Goal: Task Accomplishment & Management: Manage account settings

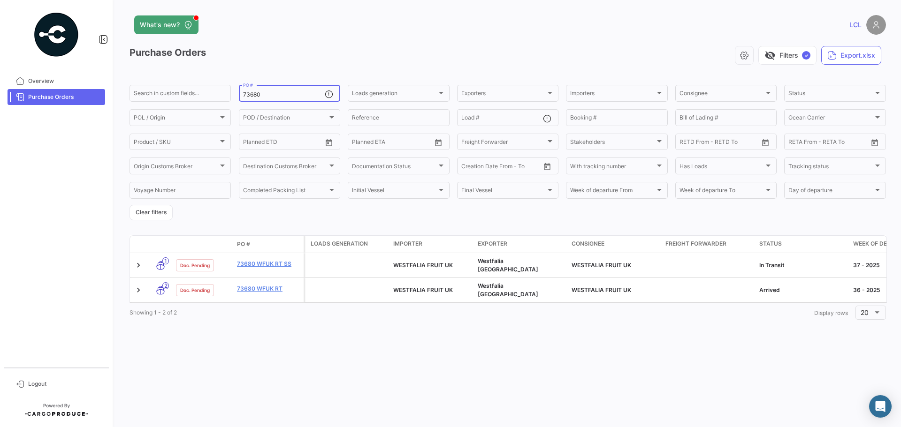
drag, startPoint x: 286, startPoint y: 98, endPoint x: 53, endPoint y: 102, distance: 233.7
click at [53, 102] on mat-sidenav-container "Overview Purchase Orders Logout What's new? LCL Purchase Orders visibility_off …" at bounding box center [450, 213] width 901 height 427
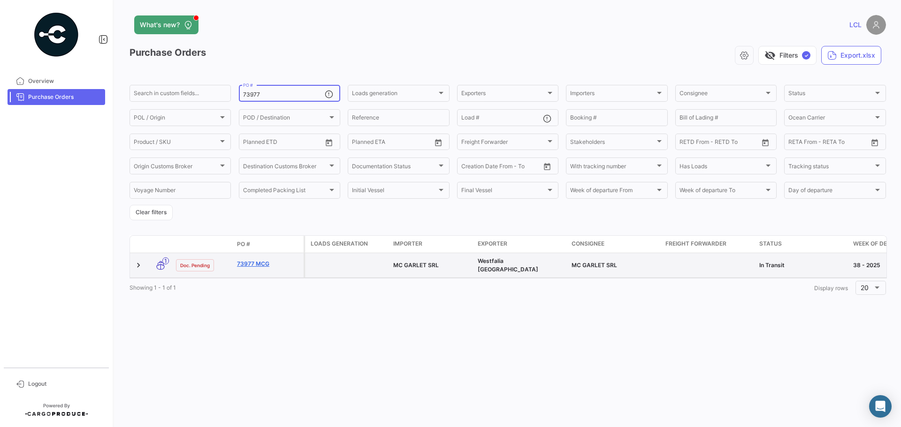
type input "73977"
click at [258, 262] on link "73977 MCG" at bounding box center [268, 264] width 63 height 8
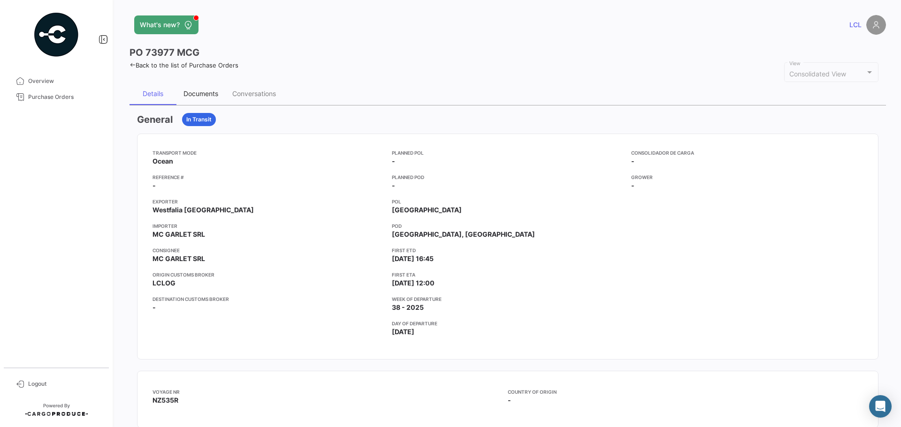
click at [213, 91] on div "Documents" at bounding box center [200, 94] width 35 height 8
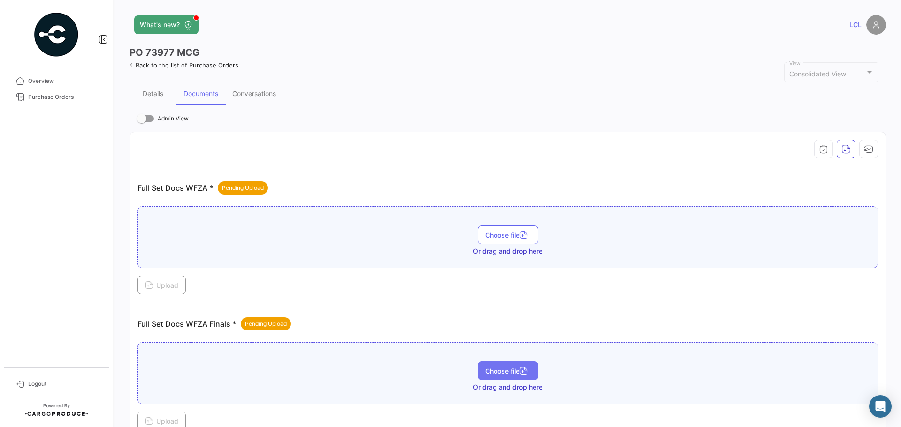
click at [514, 373] on span "Choose file" at bounding box center [508, 371] width 46 height 8
click at [367, 149] on div at bounding box center [507, 149] width 740 height 19
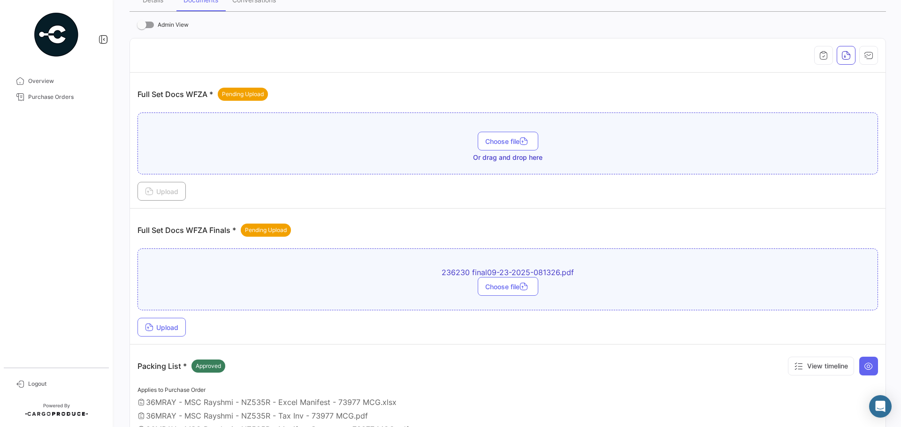
scroll to position [141, 0]
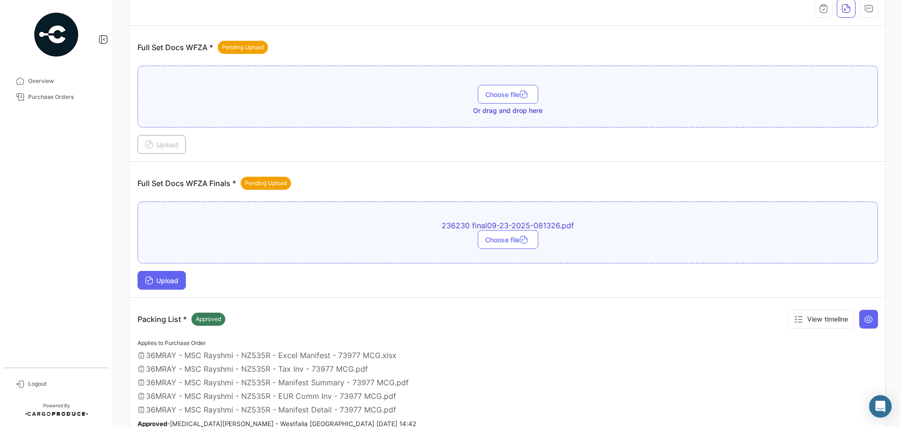
click at [180, 276] on button "Upload" at bounding box center [161, 280] width 48 height 19
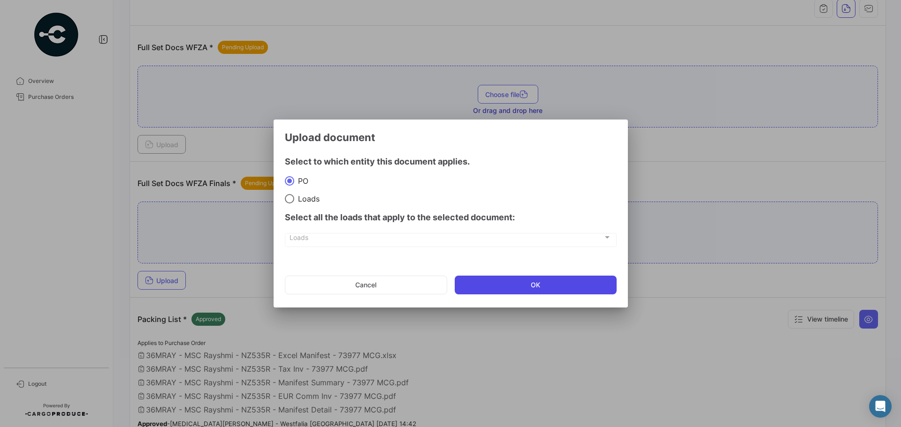
click at [499, 280] on button "OK" at bounding box center [536, 285] width 162 height 19
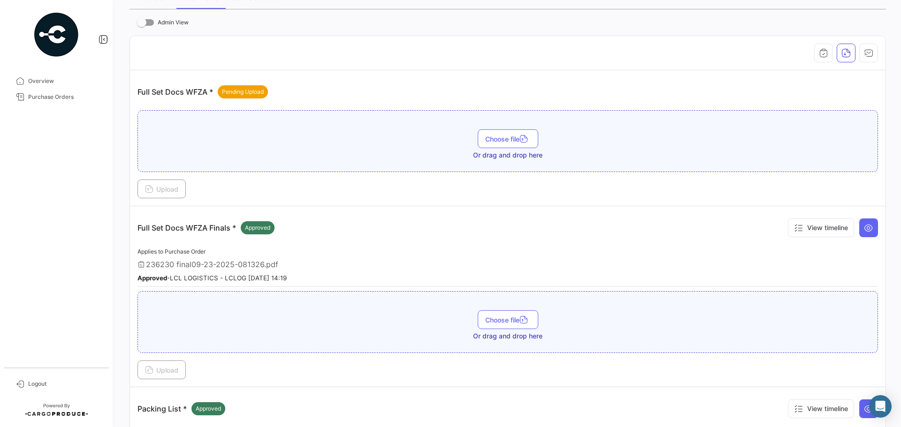
scroll to position [47, 0]
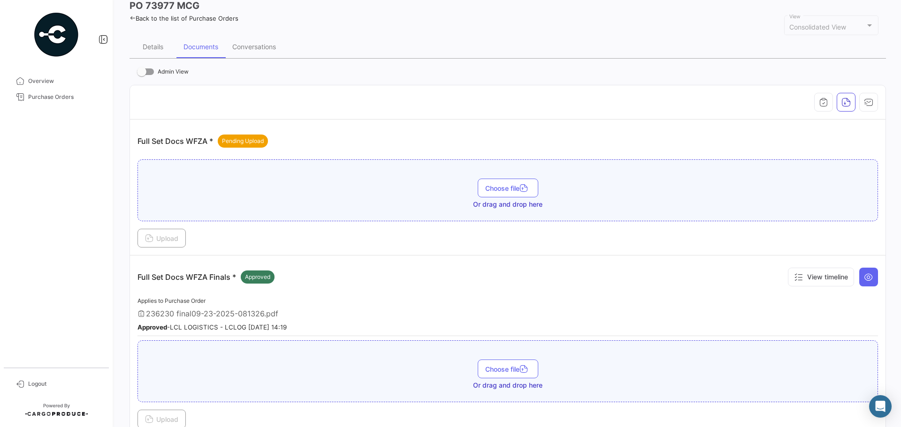
click at [194, 21] on link "Back to the list of Purchase Orders" at bounding box center [183, 19] width 109 height 8
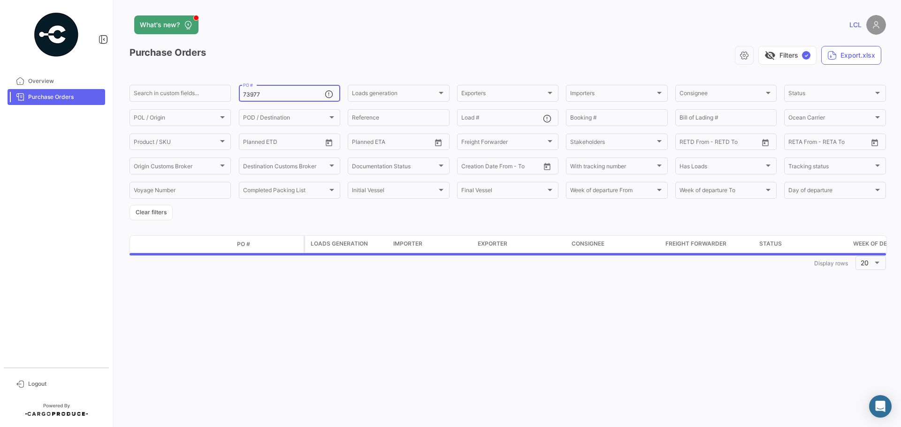
drag, startPoint x: 272, startPoint y: 97, endPoint x: 129, endPoint y: 91, distance: 143.2
click at [129, 92] on div "What's new? LCL Purchase Orders visibility_off Filters ✓ Export.xlsx Search in …" at bounding box center [507, 213] width 786 height 427
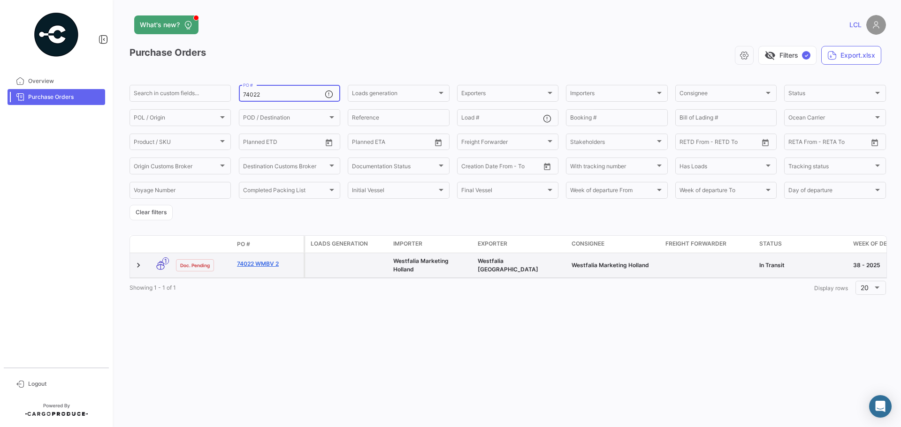
type input "74022"
click at [249, 264] on link "74022 WMBV 2" at bounding box center [268, 264] width 63 height 8
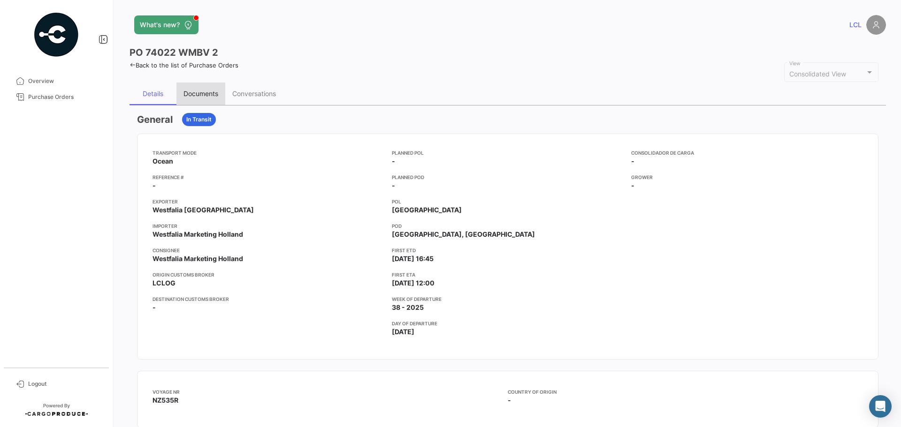
click at [179, 89] on div "Documents" at bounding box center [200, 94] width 49 height 23
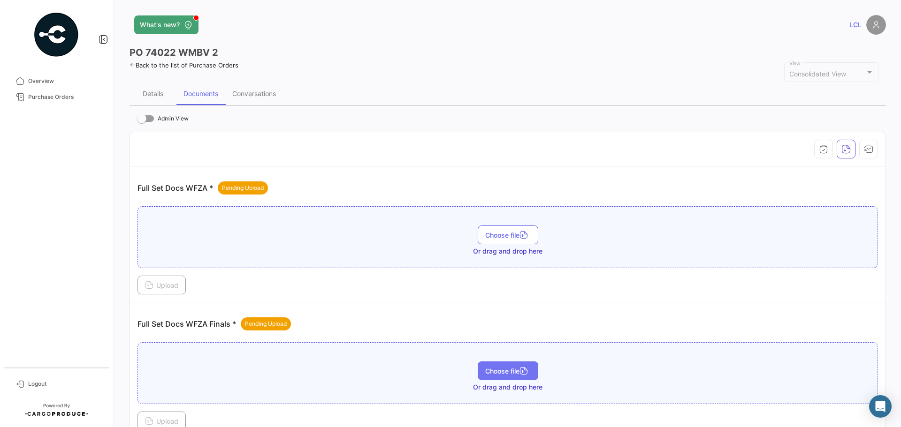
click at [523, 376] on button "Choose file" at bounding box center [508, 371] width 61 height 19
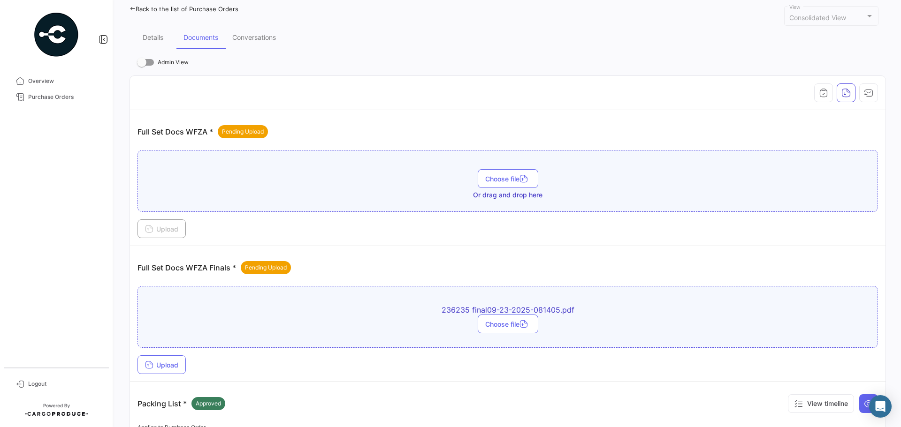
scroll to position [94, 0]
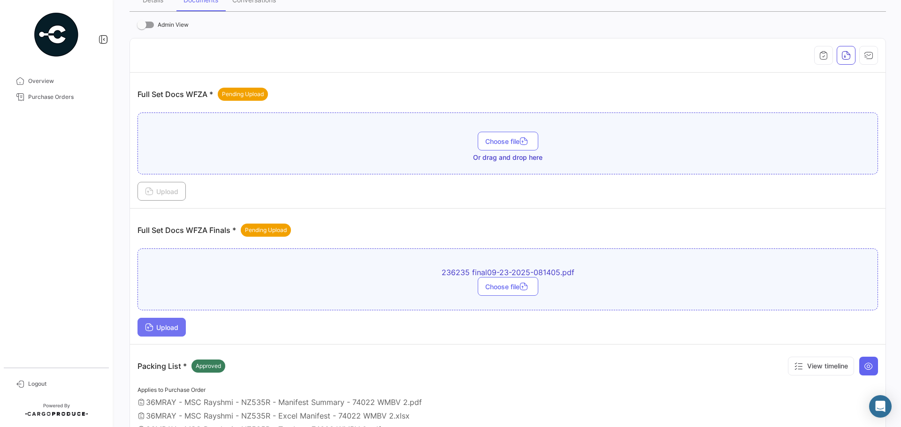
click at [160, 331] on span "Upload" at bounding box center [161, 328] width 33 height 8
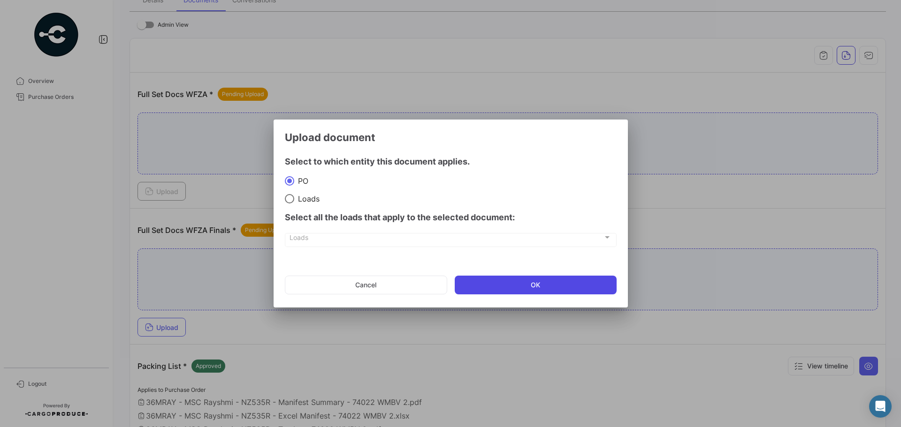
click at [555, 280] on button "OK" at bounding box center [536, 285] width 162 height 19
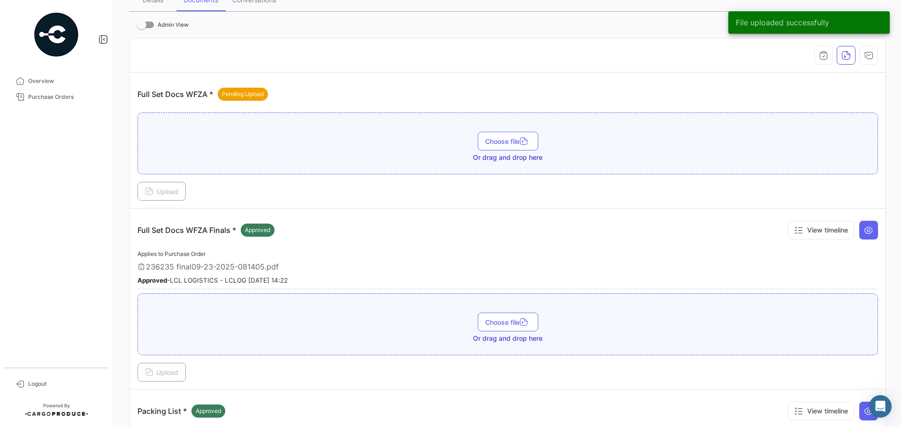
scroll to position [0, 0]
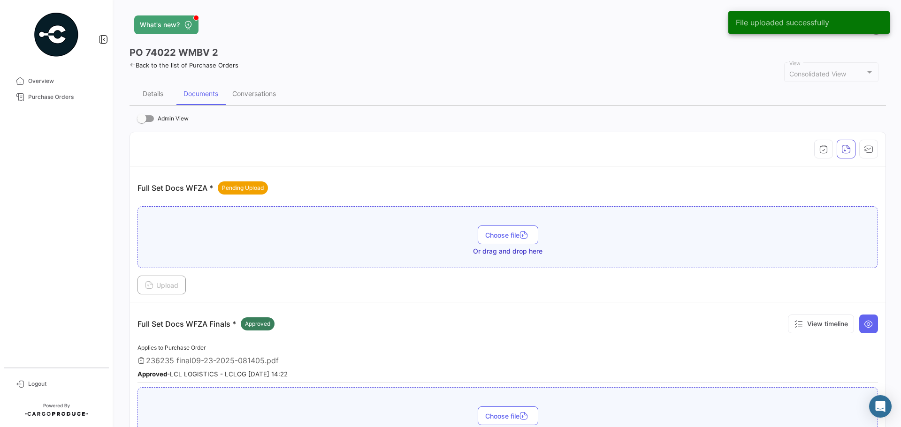
click at [181, 68] on link "Back to the list of Purchase Orders" at bounding box center [183, 65] width 109 height 8
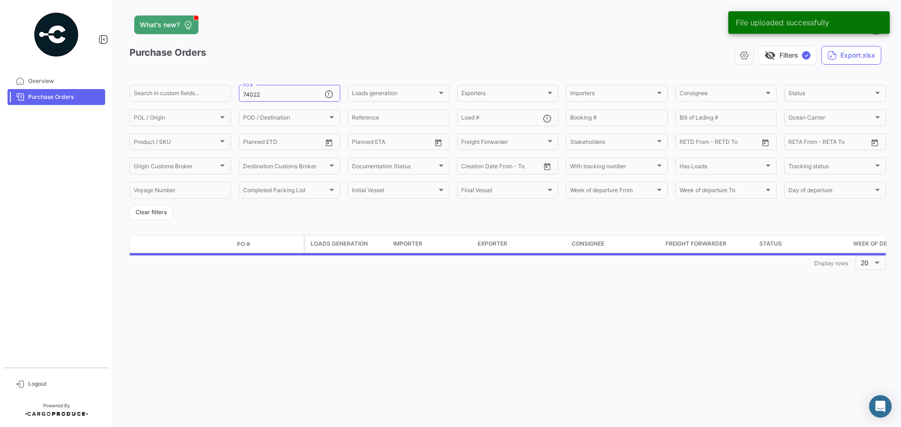
drag, startPoint x: 276, startPoint y: 91, endPoint x: 112, endPoint y: 108, distance: 165.1
click at [112, 108] on mat-sidenav-container "Overview Purchase Orders Logout What's new? LCL Purchase Orders visibility_off …" at bounding box center [450, 213] width 901 height 427
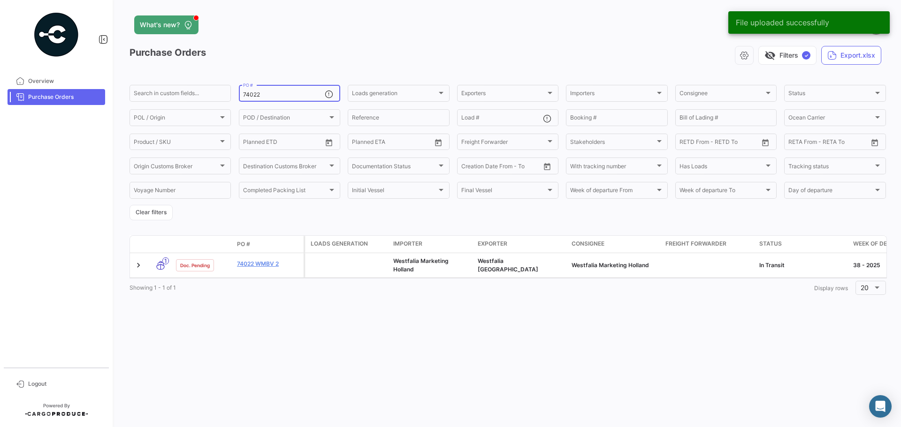
click at [253, 95] on input "74022" at bounding box center [284, 94] width 82 height 7
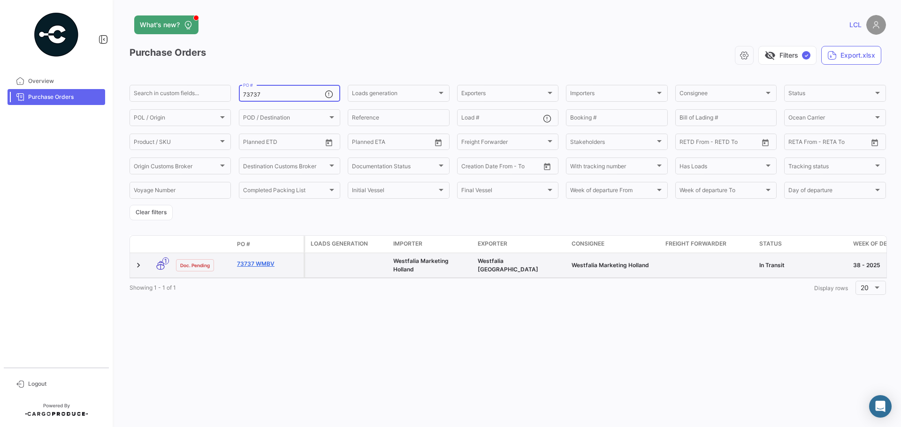
type input "73737"
click at [258, 263] on link "73737 WMBV" at bounding box center [268, 264] width 63 height 8
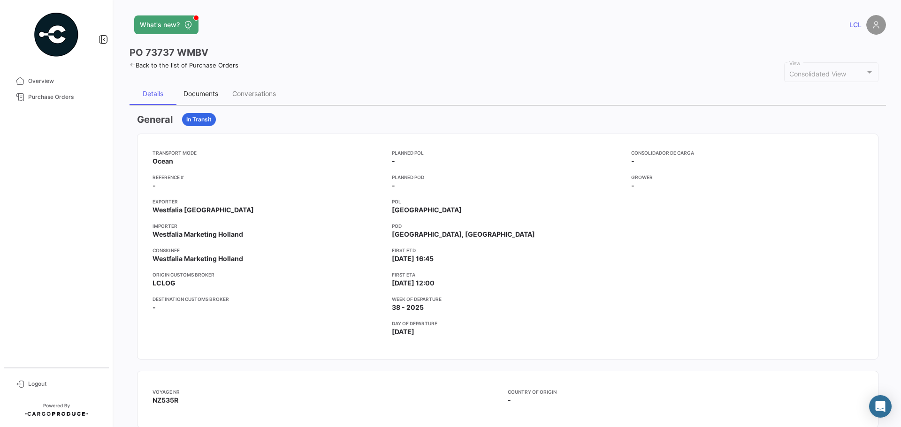
click at [215, 95] on div "Documents" at bounding box center [200, 94] width 35 height 8
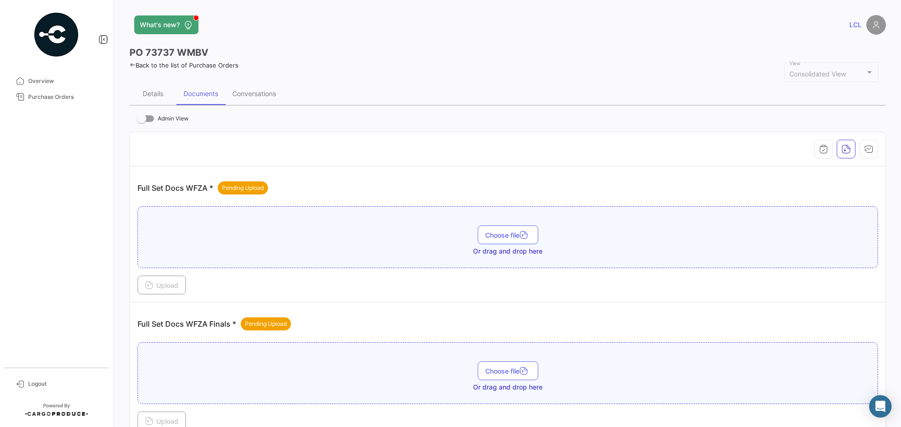
scroll to position [94, 0]
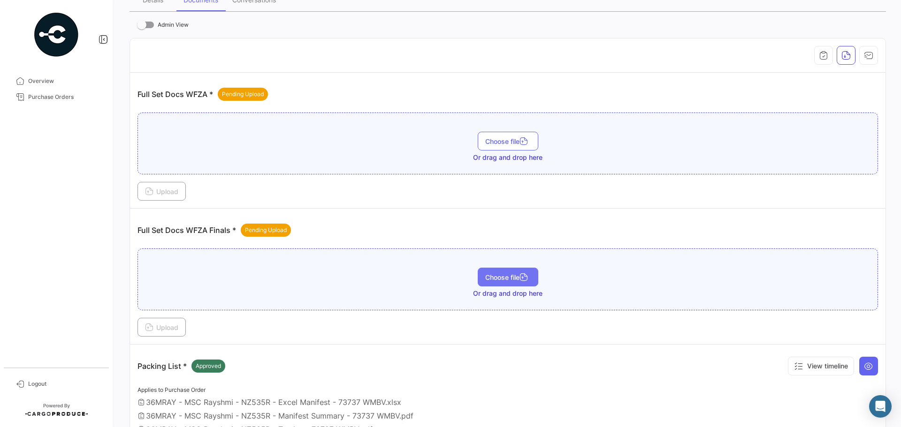
click at [513, 281] on span "Choose file" at bounding box center [508, 278] width 46 height 8
click at [173, 321] on button "Upload" at bounding box center [161, 327] width 48 height 19
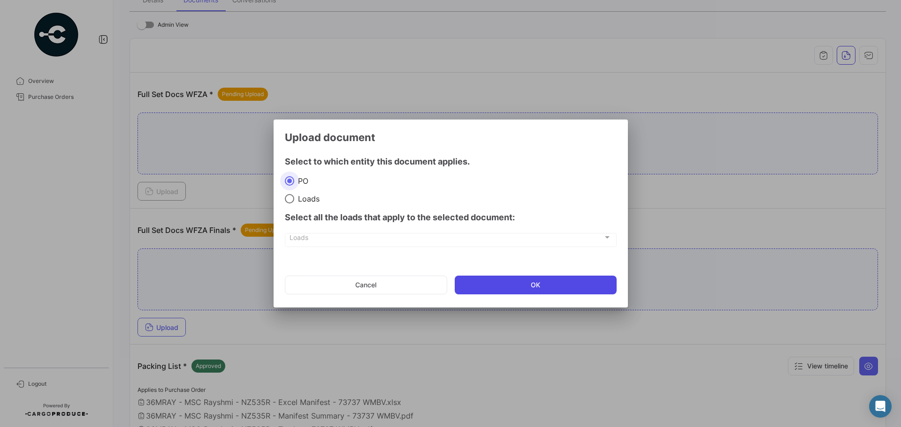
click at [535, 286] on button "OK" at bounding box center [536, 285] width 162 height 19
